Goal: Information Seeking & Learning: Learn about a topic

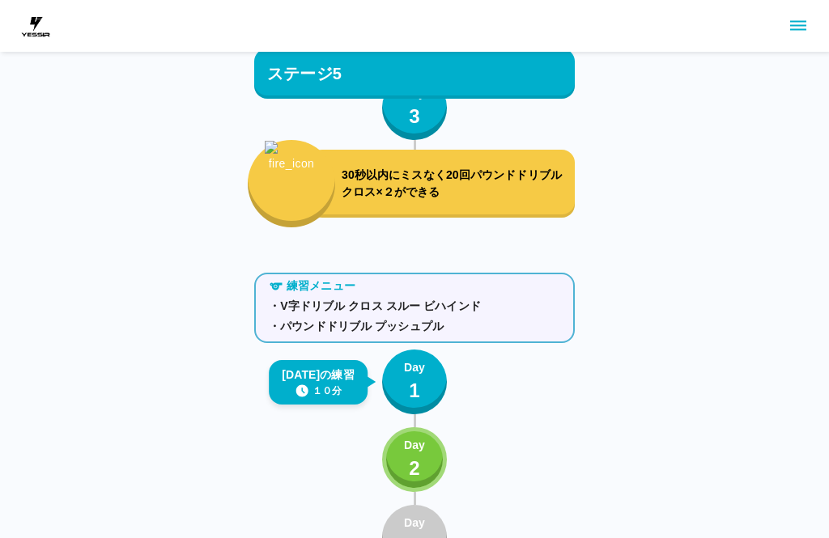
scroll to position [5632, 0]
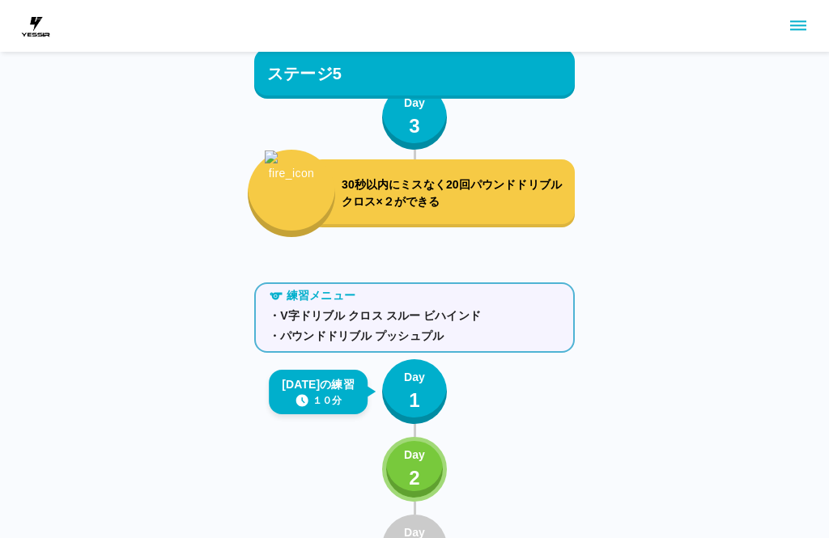
click at [496, 188] on p "30秒以内にミスなく20回パウンドドリブル クロス×２ができる" at bounding box center [455, 194] width 227 height 34
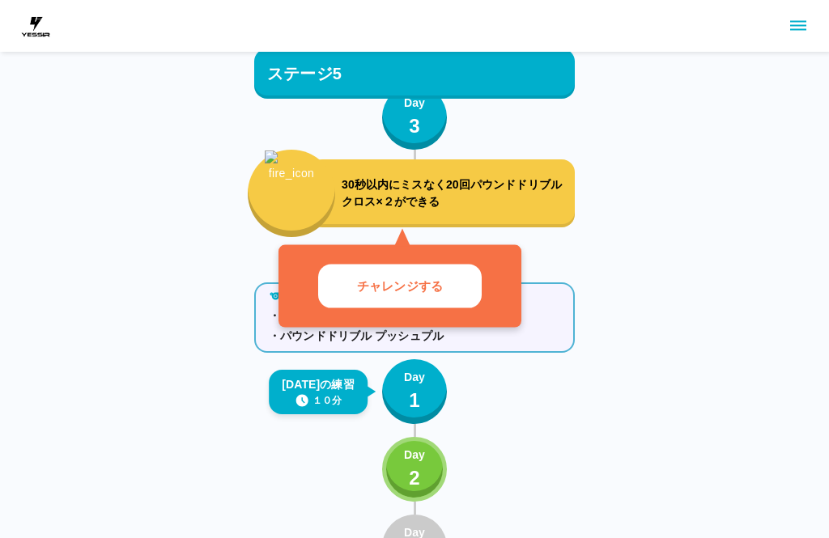
click at [457, 286] on button "チャレンジする" at bounding box center [400, 286] width 164 height 45
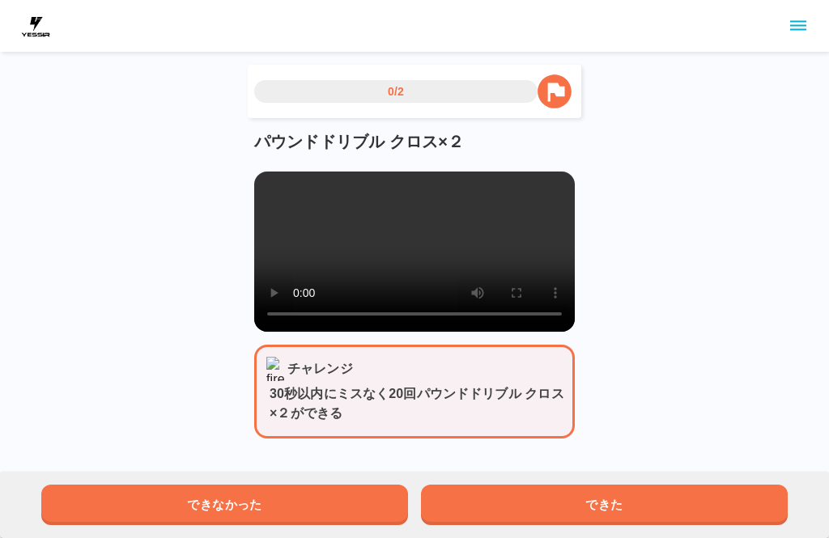
click at [280, 187] on video at bounding box center [414, 252] width 321 height 160
click at [273, 211] on video at bounding box center [414, 252] width 321 height 160
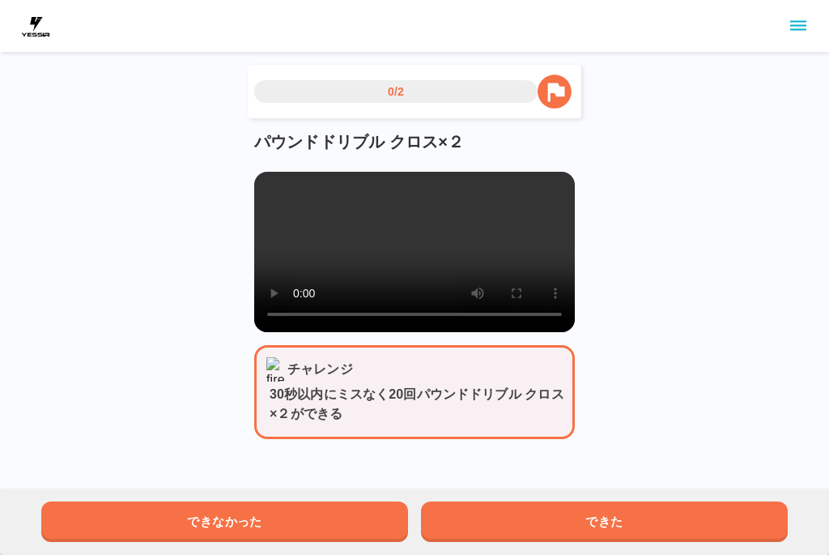
click at [272, 185] on video at bounding box center [414, 252] width 321 height 160
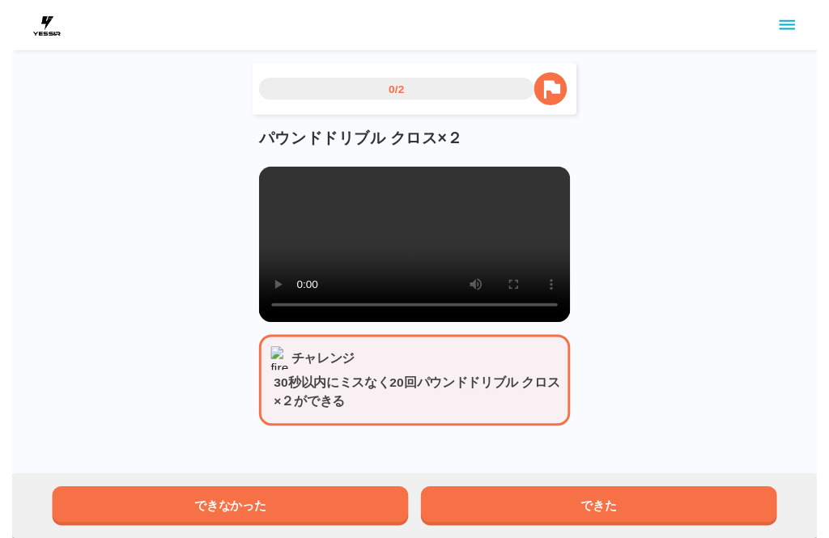
scroll to position [16, 0]
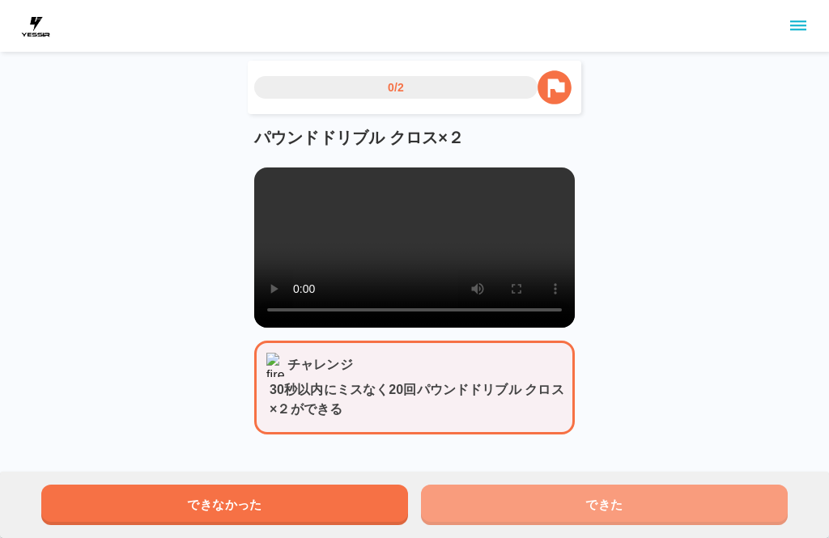
click at [576, 497] on button "できた" at bounding box center [604, 505] width 367 height 40
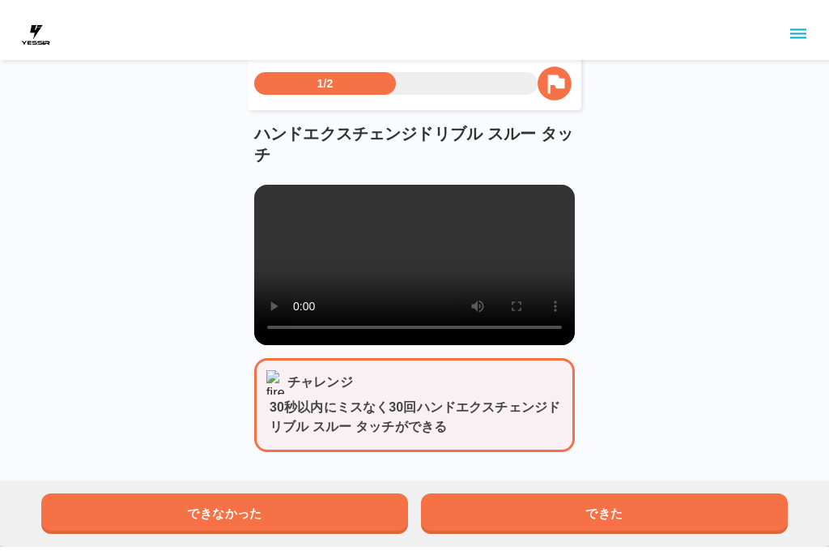
scroll to position [0, 0]
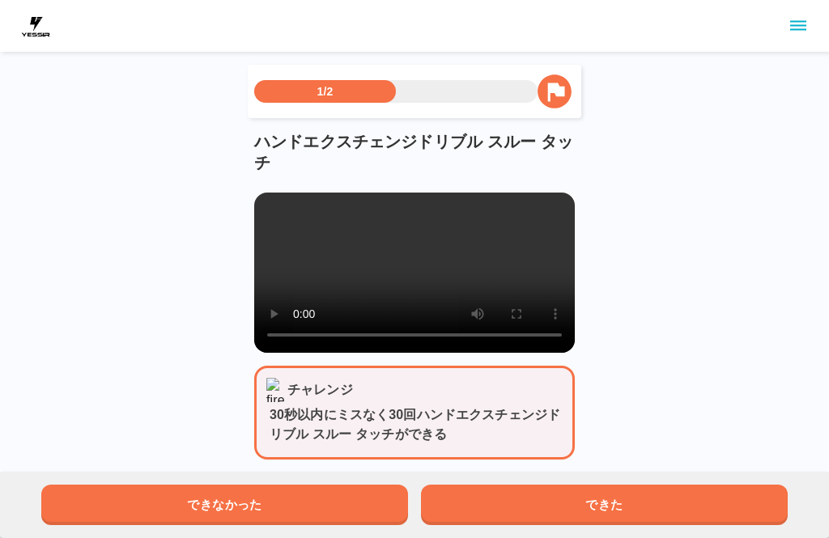
click at [404, 287] on video at bounding box center [414, 273] width 321 height 160
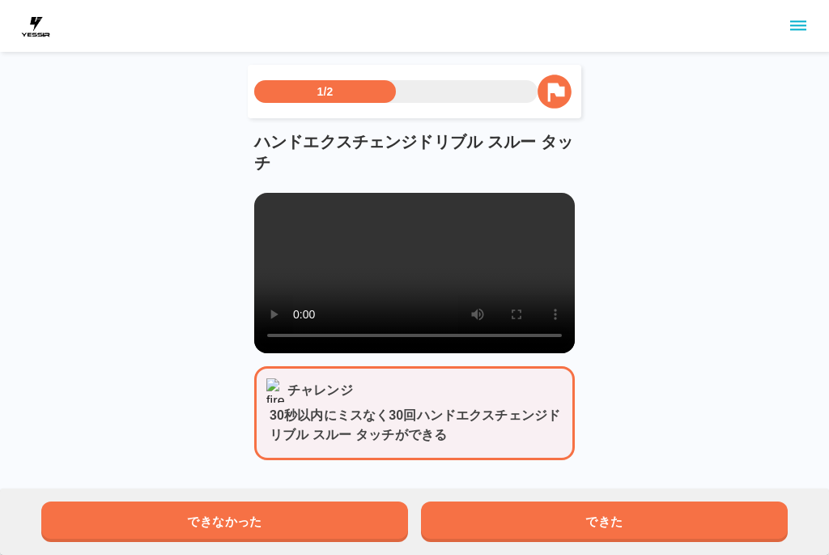
click at [278, 205] on video at bounding box center [414, 273] width 321 height 160
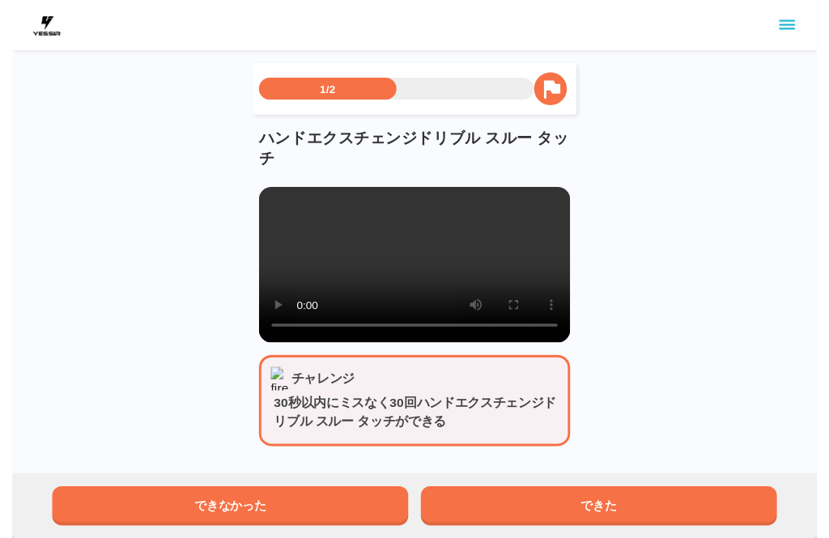
scroll to position [16, 0]
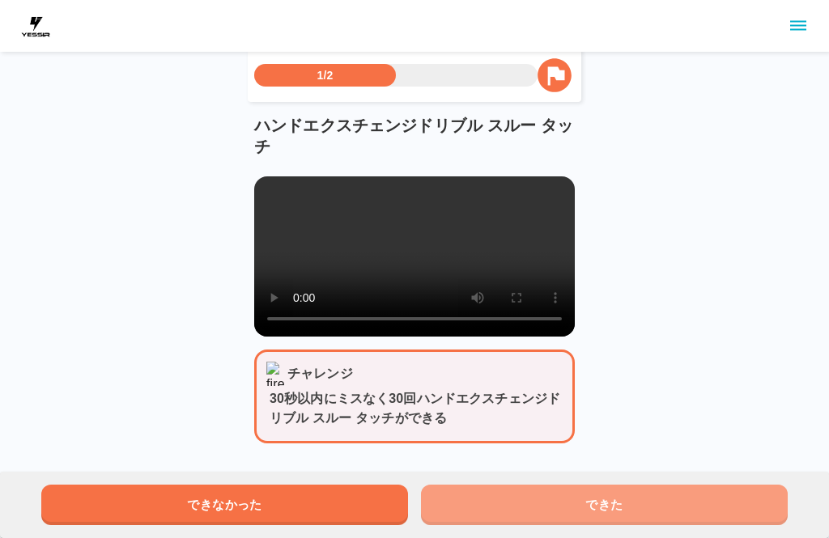
click at [619, 513] on button "できた" at bounding box center [604, 505] width 367 height 40
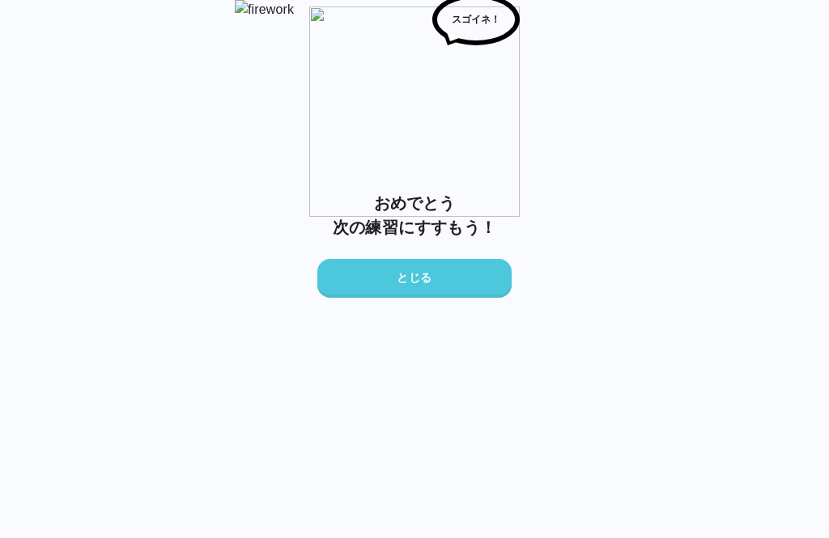
click at [466, 298] on button "とじる" at bounding box center [414, 278] width 194 height 39
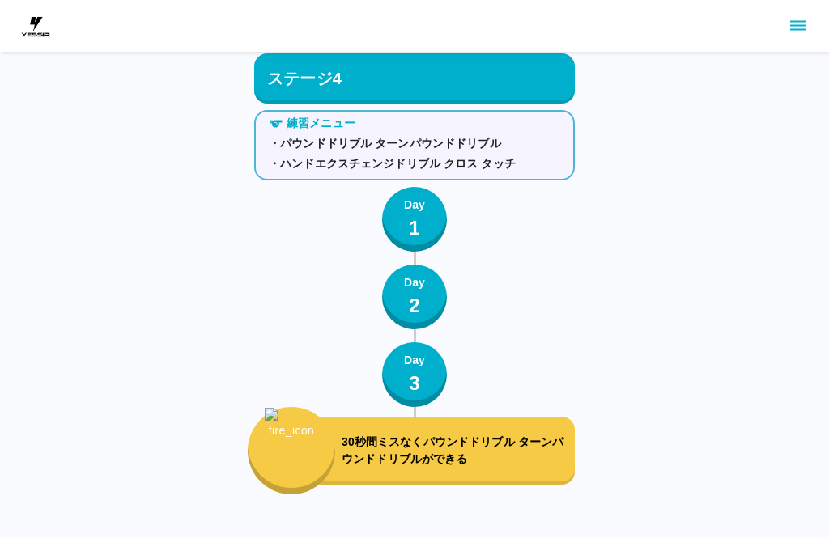
scroll to position [5755, 0]
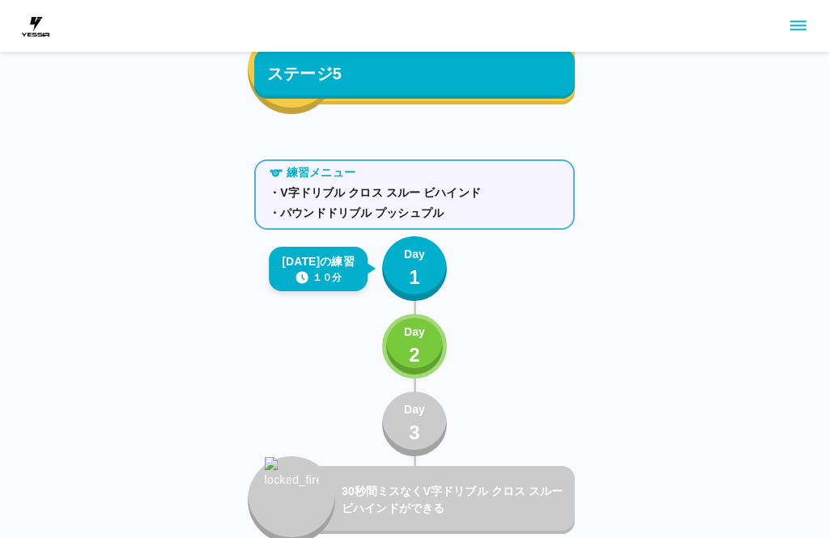
click at [407, 265] on div "Day 1" at bounding box center [414, 269] width 21 height 46
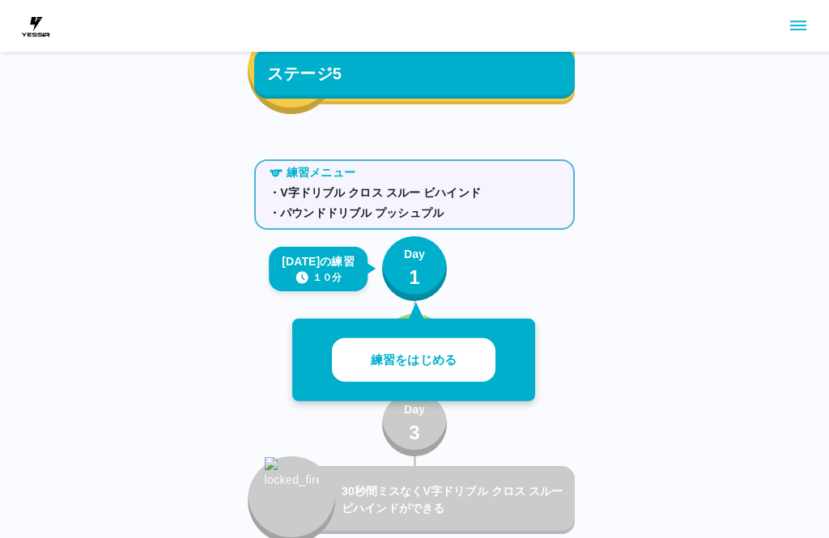
click at [474, 359] on button "練習をはじめる" at bounding box center [414, 360] width 164 height 45
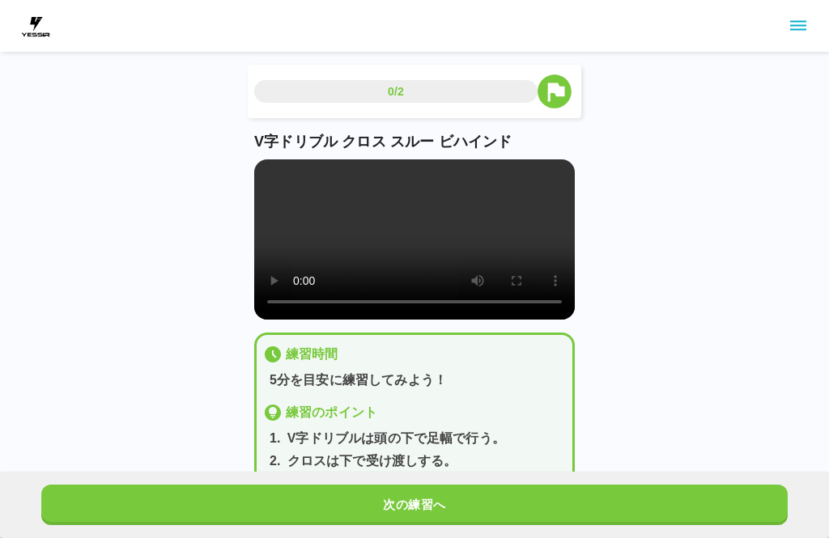
click at [330, 223] on video at bounding box center [414, 240] width 321 height 160
click at [277, 180] on video at bounding box center [414, 240] width 321 height 160
click at [262, 156] on div "V字ドリブル クロス スルー ビハインド" at bounding box center [414, 225] width 321 height 189
click at [266, 167] on video at bounding box center [414, 240] width 321 height 160
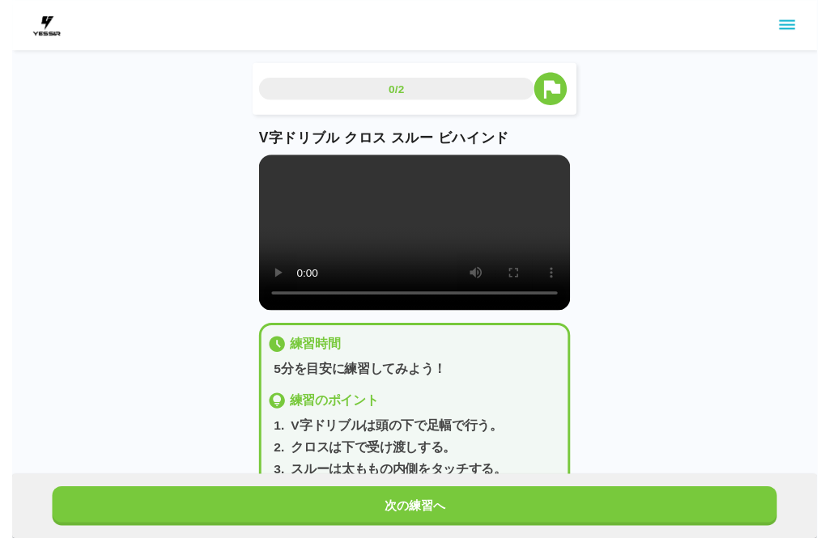
scroll to position [16, 0]
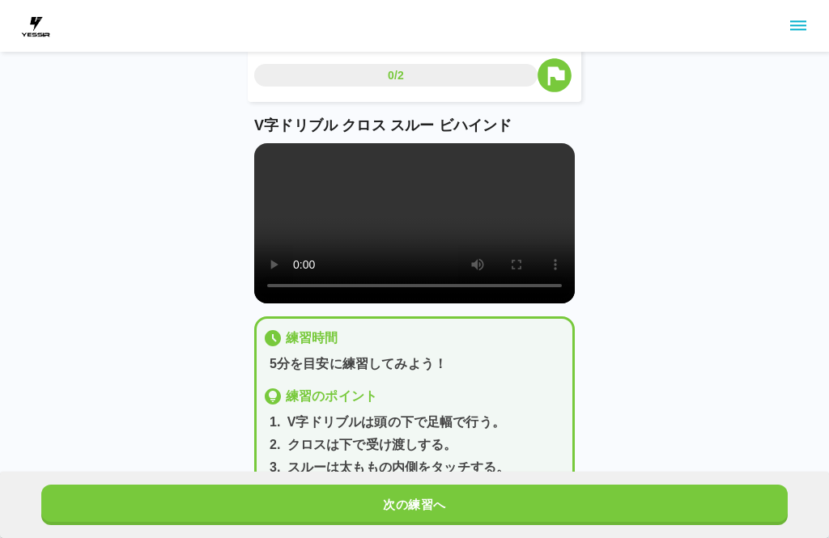
click at [534, 476] on div "次の練習へ" at bounding box center [414, 505] width 829 height 66
click at [522, 525] on button "次の練習へ" at bounding box center [414, 505] width 747 height 40
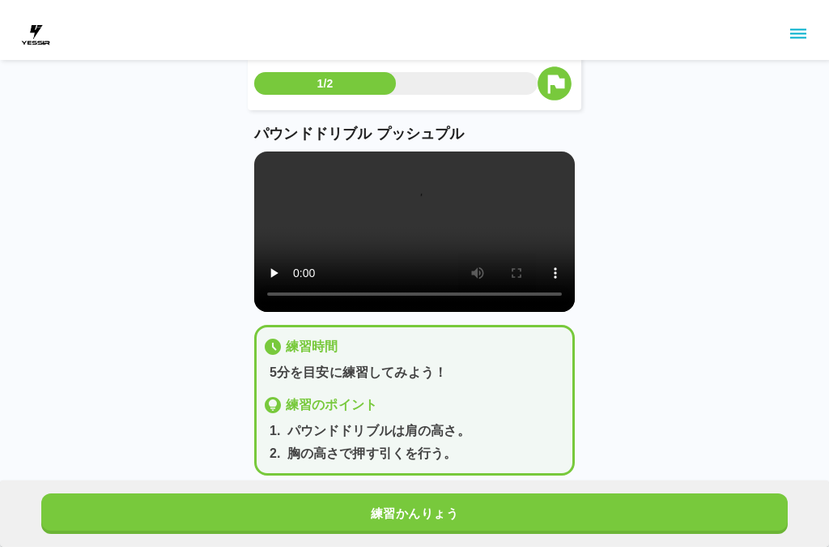
scroll to position [0, 0]
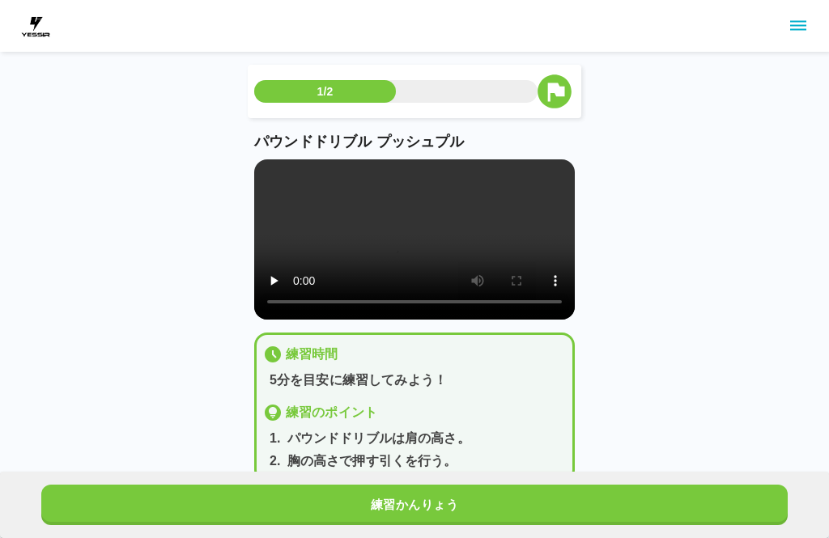
click at [406, 275] on video at bounding box center [414, 240] width 321 height 160
click at [425, 255] on video at bounding box center [414, 240] width 321 height 160
click at [415, 249] on video at bounding box center [414, 240] width 321 height 160
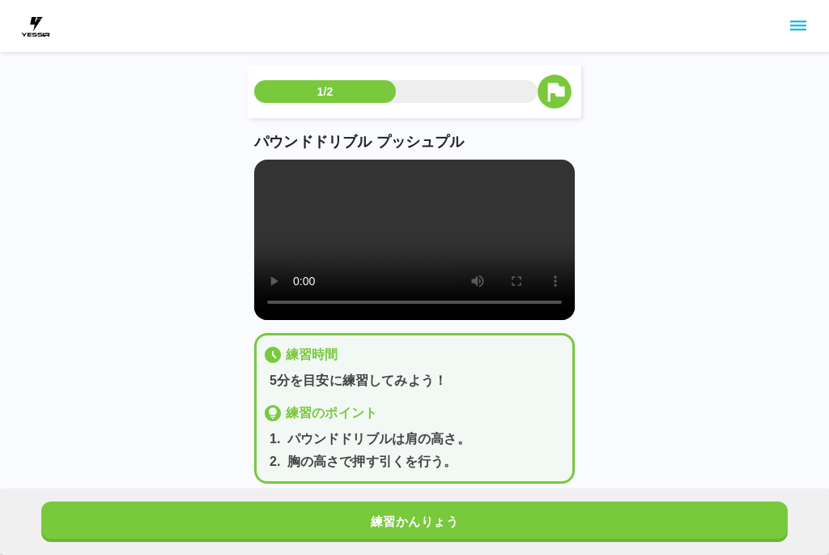
click at [260, 166] on video at bounding box center [414, 240] width 321 height 160
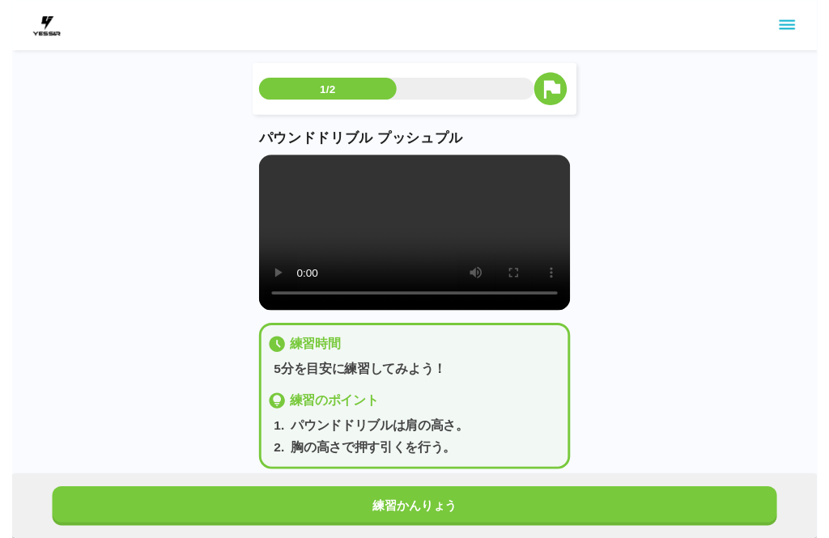
scroll to position [16, 0]
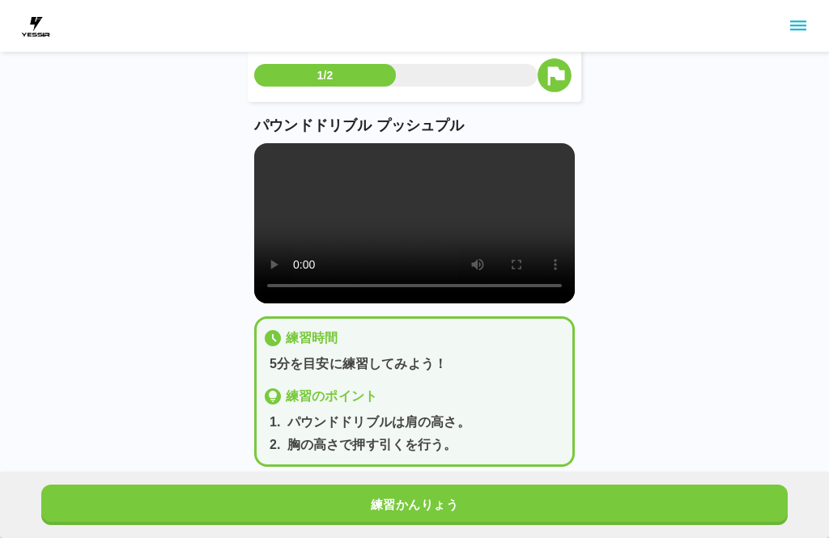
click at [474, 501] on button "練習かんりょう" at bounding box center [414, 505] width 747 height 40
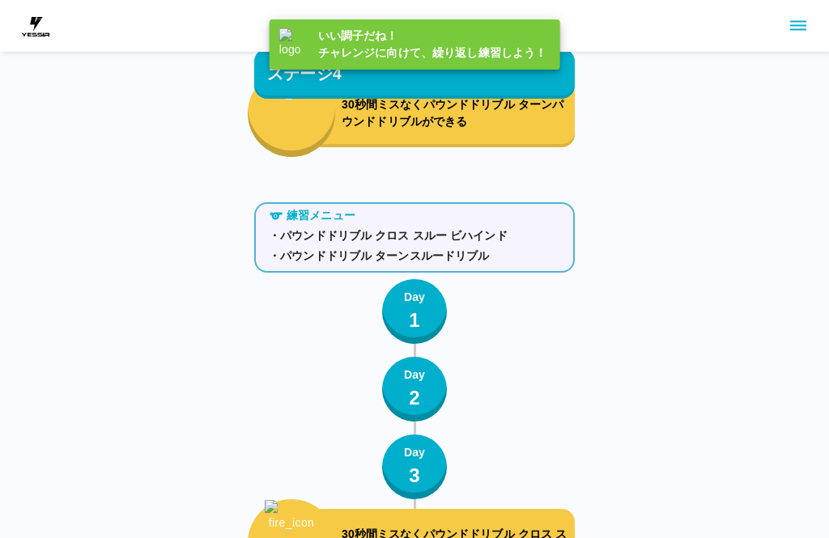
scroll to position [5755, 0]
